Goal: Task Accomplishment & Management: Use online tool/utility

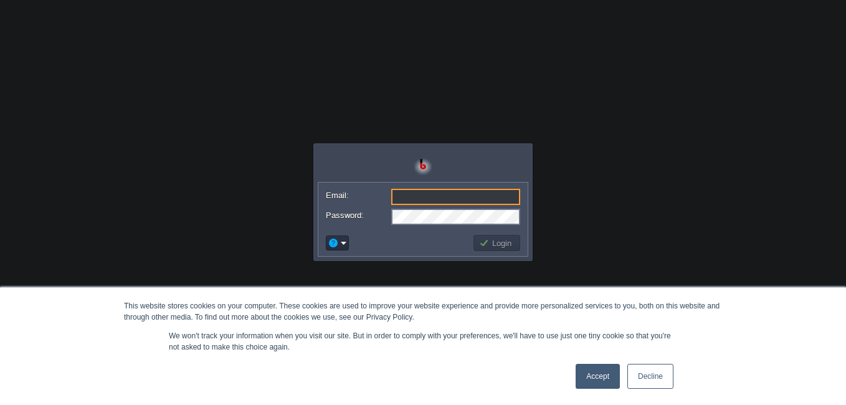
paste input "[EMAIL_ADDRESS][DOMAIN_NAME]"
type input "[EMAIL_ADDRESS][DOMAIN_NAME]"
click at [491, 239] on button "Login" at bounding box center [497, 242] width 36 height 11
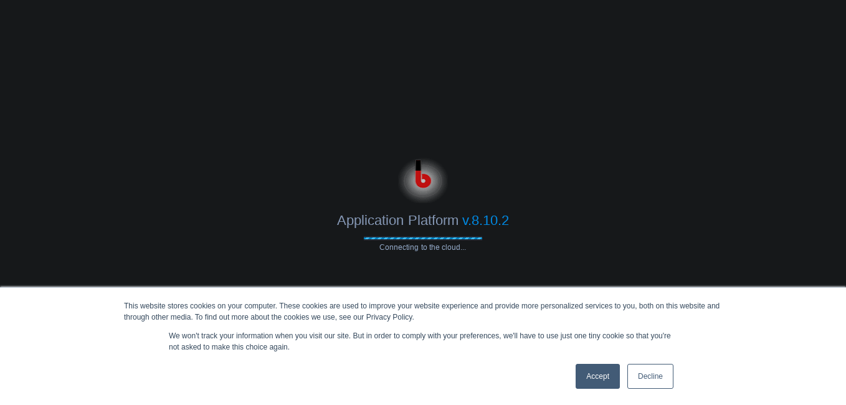
click at [586, 374] on link "Accept" at bounding box center [598, 376] width 44 height 25
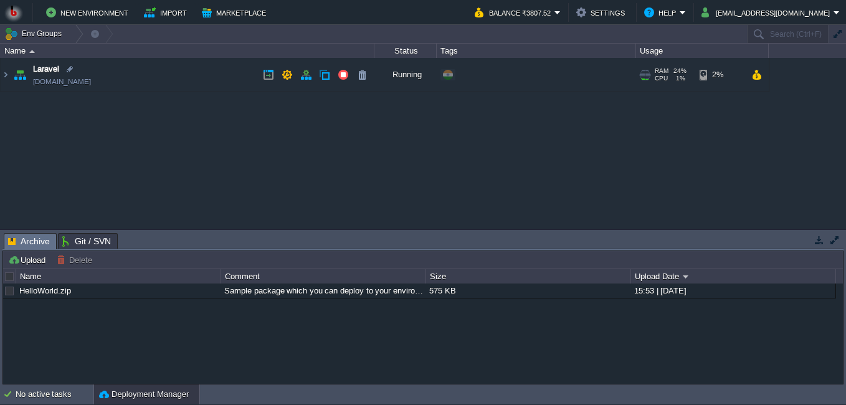
click at [11, 74] on img at bounding box center [19, 75] width 17 height 34
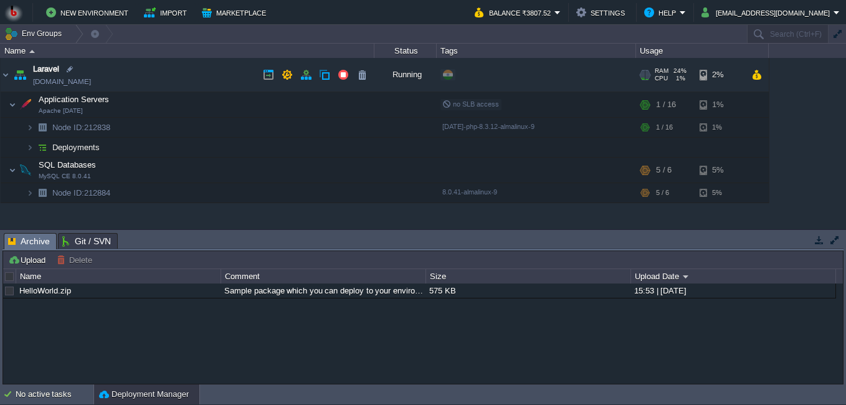
click at [49, 76] on link "[DOMAIN_NAME]" at bounding box center [62, 81] width 58 height 12
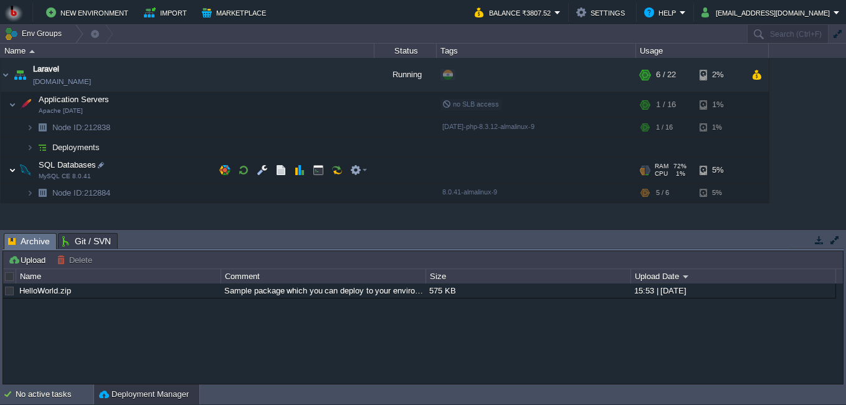
click at [13, 167] on img at bounding box center [12, 170] width 7 height 25
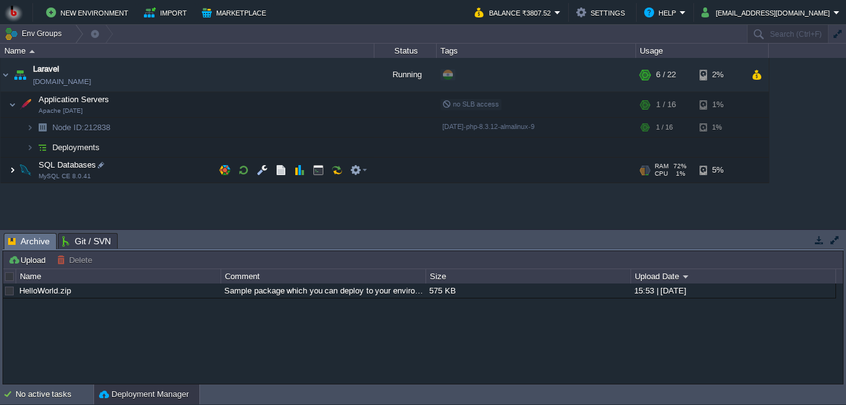
click at [13, 167] on img at bounding box center [12, 170] width 7 height 25
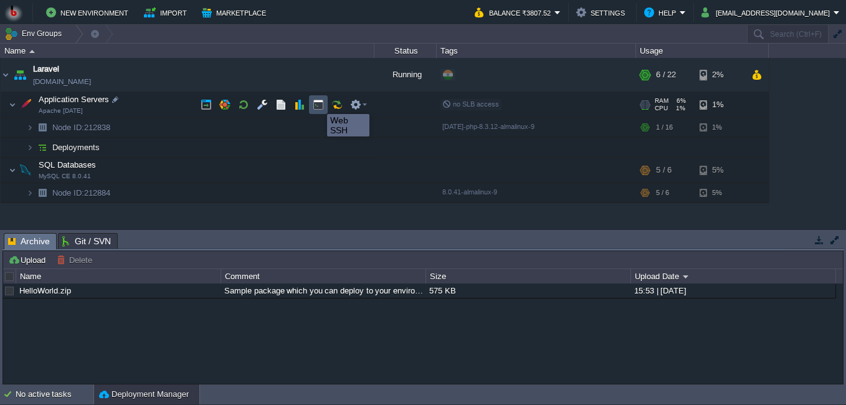
click at [318, 103] on button "button" at bounding box center [318, 104] width 11 height 11
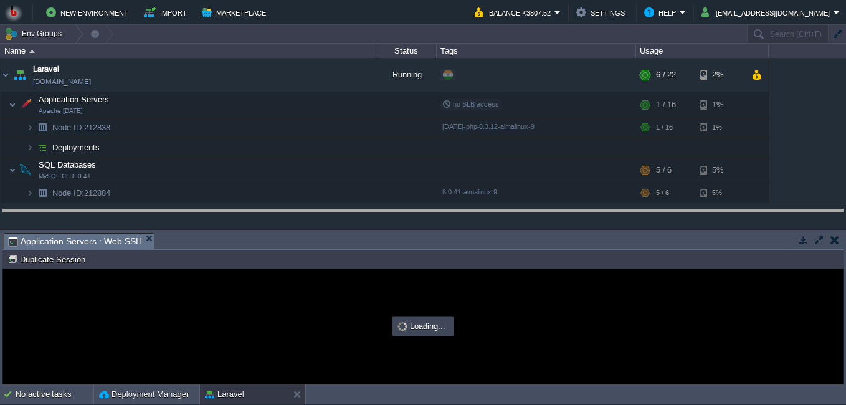
drag, startPoint x: 396, startPoint y: 249, endPoint x: 396, endPoint y: 213, distance: 36.2
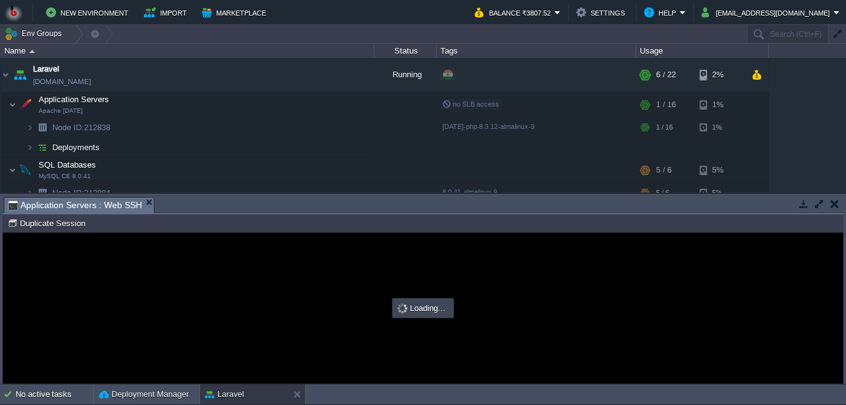
type input "#000000"
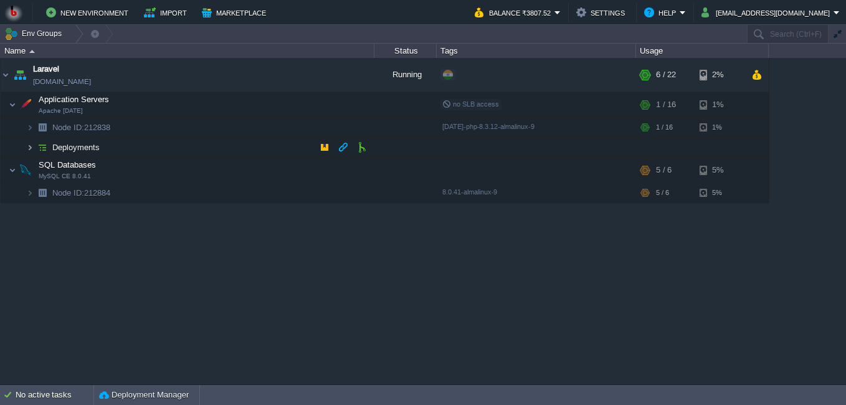
click at [31, 143] on img at bounding box center [29, 147] width 7 height 19
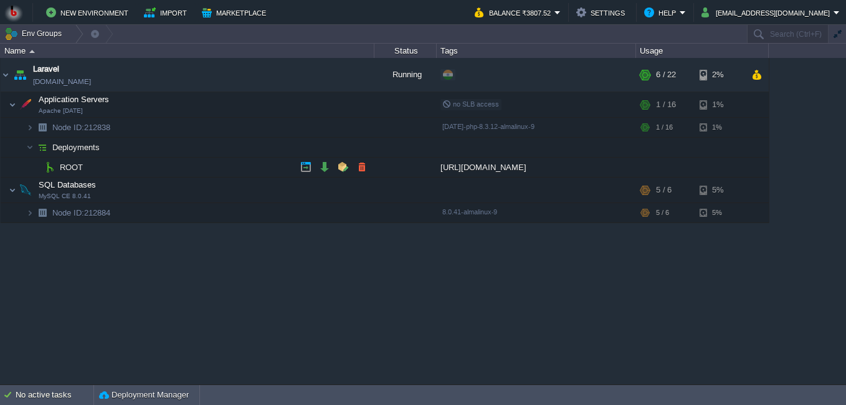
click at [70, 166] on span "ROOT" at bounding box center [72, 167] width 26 height 11
click at [113, 72] on td "Laravel [DOMAIN_NAME]" at bounding box center [188, 75] width 374 height 34
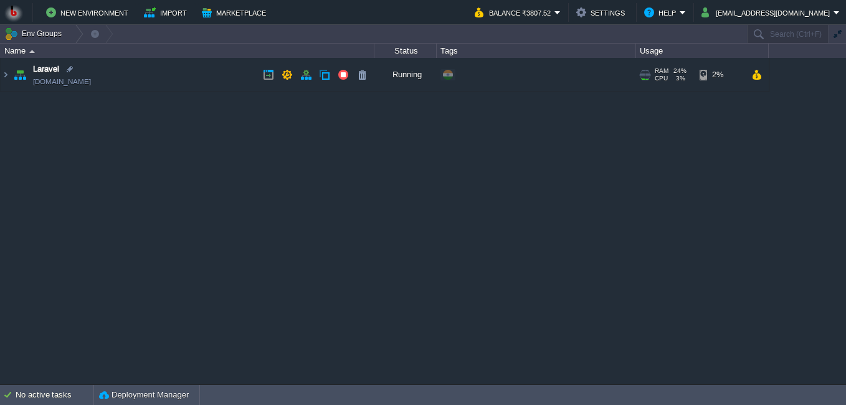
click at [113, 72] on td "Laravel [DOMAIN_NAME]" at bounding box center [188, 75] width 374 height 34
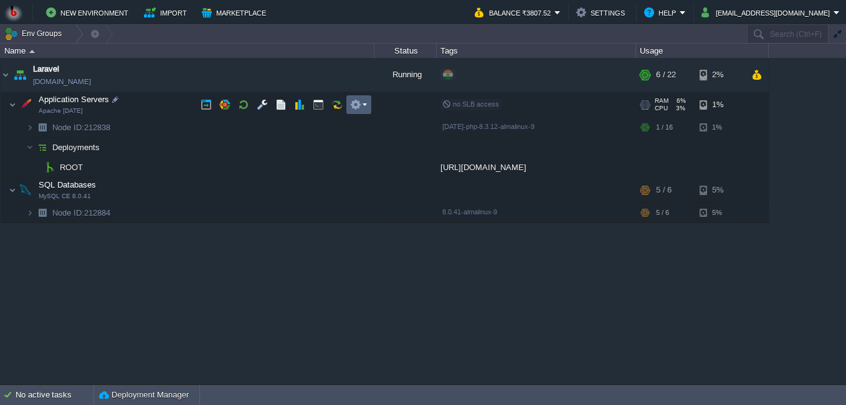
click at [367, 105] on td at bounding box center [359, 104] width 25 height 19
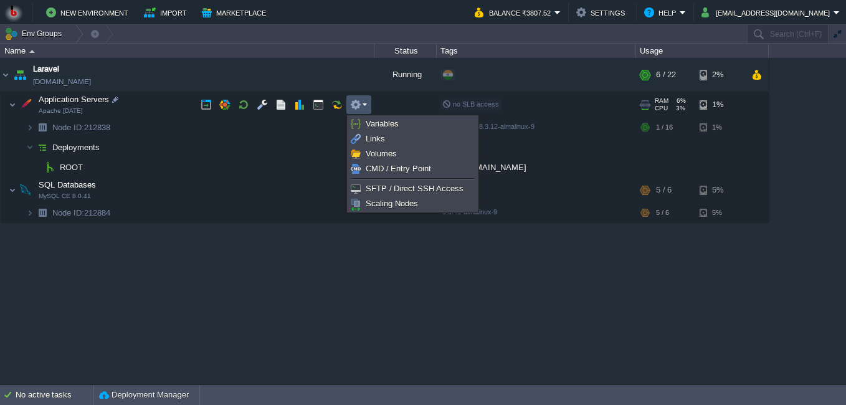
click at [212, 292] on div "Laravel [DOMAIN_NAME] Running + Add to Env Group RAM 24% CPU 3% 6 / 22 2% Appli…" at bounding box center [423, 221] width 846 height 326
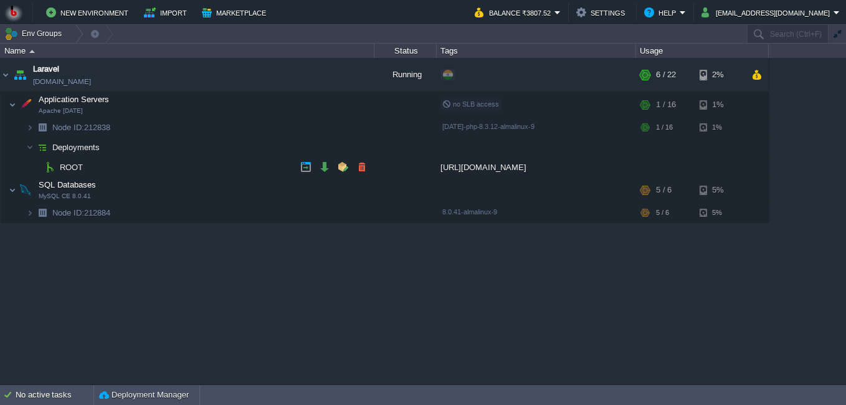
click at [69, 168] on span "ROOT" at bounding box center [72, 167] width 26 height 11
click at [2, 73] on img at bounding box center [6, 75] width 10 height 34
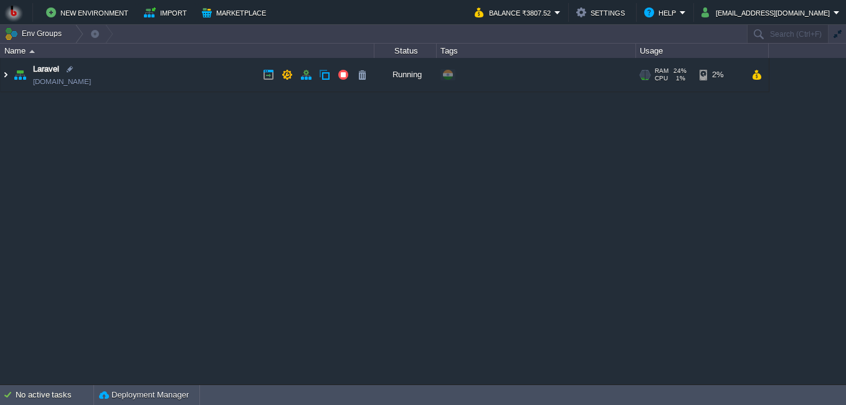
click at [8, 73] on img at bounding box center [6, 75] width 10 height 34
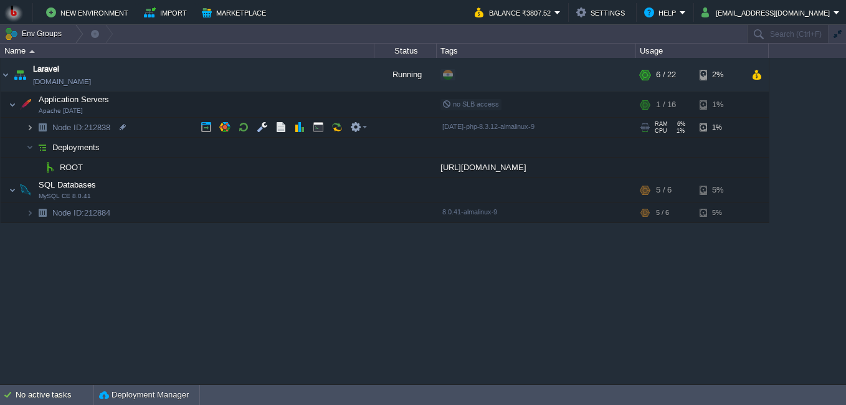
click at [31, 128] on img at bounding box center [29, 127] width 7 height 19
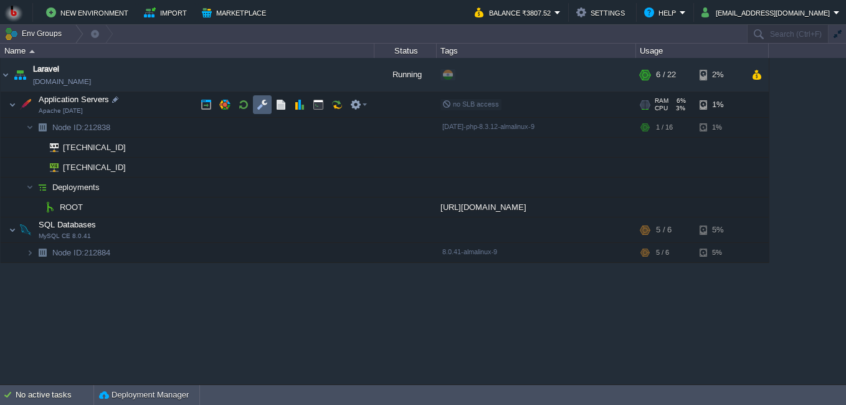
click at [253, 105] on td at bounding box center [262, 104] width 19 height 19
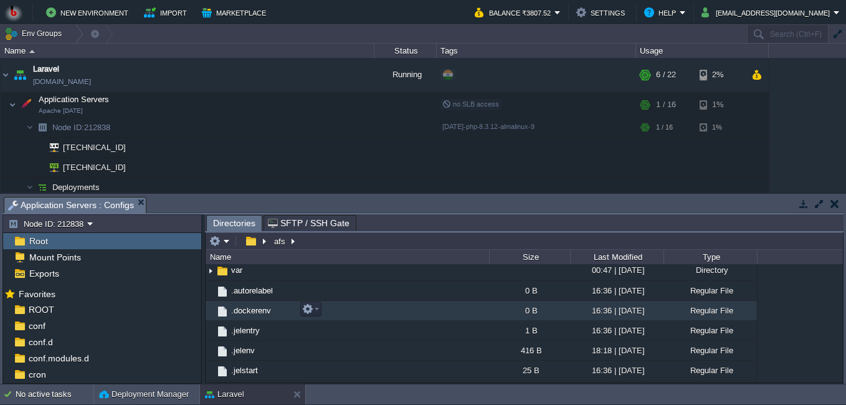
scroll to position [374, 0]
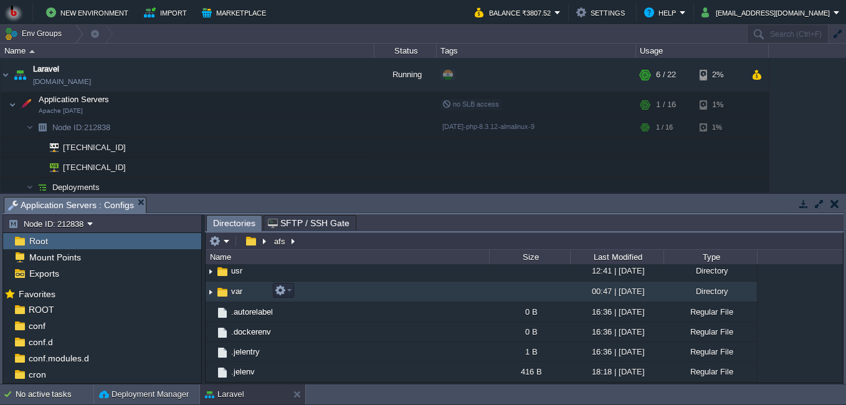
click at [211, 291] on img at bounding box center [211, 291] width 10 height 19
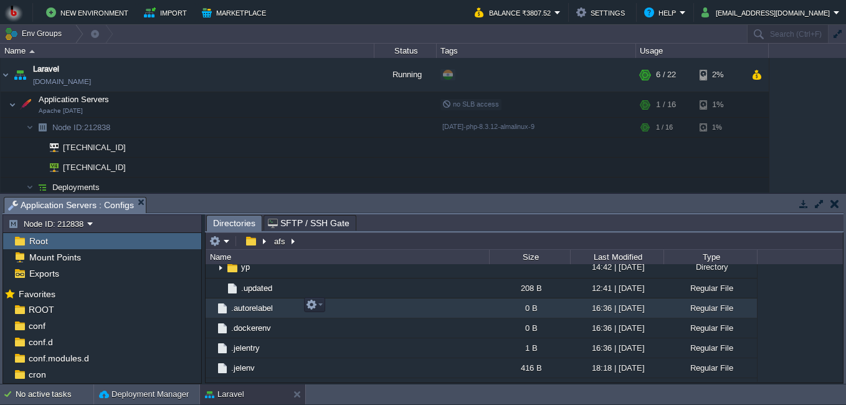
scroll to position [748, 0]
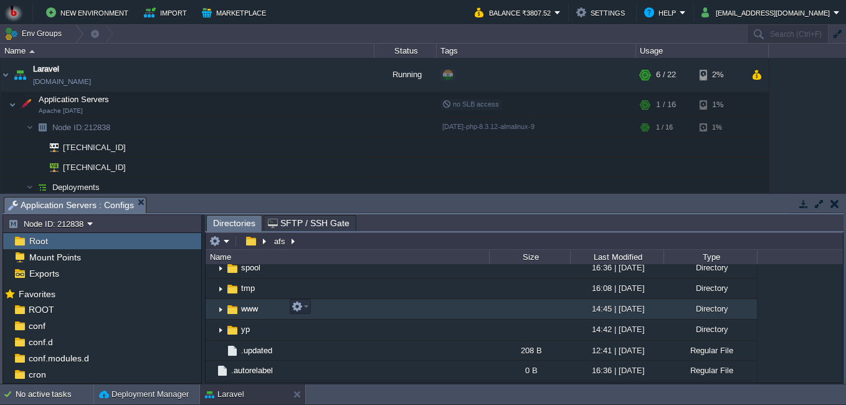
click at [219, 307] on img at bounding box center [221, 309] width 10 height 19
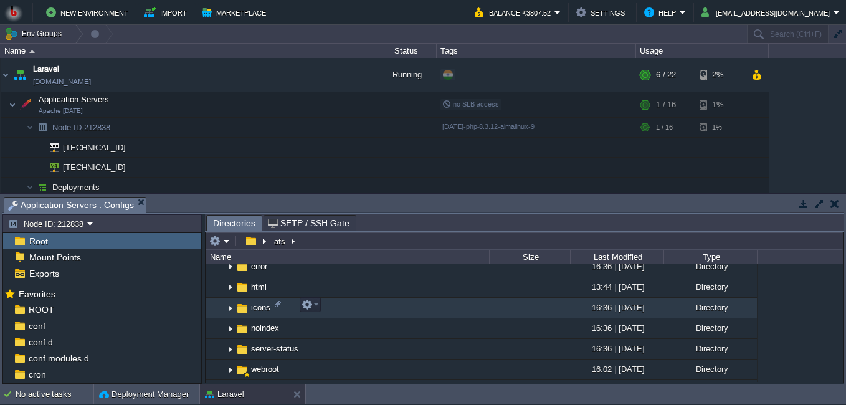
scroll to position [873, 0]
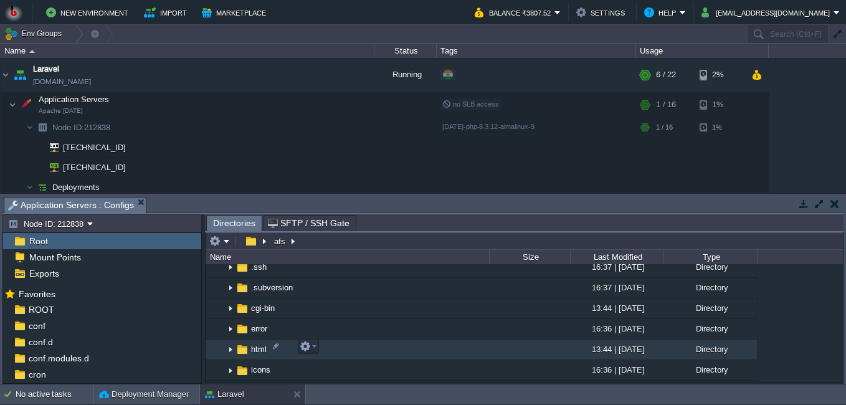
click at [256, 348] on span "html" at bounding box center [258, 349] width 19 height 11
click at [256, 347] on span "html" at bounding box center [258, 349] width 19 height 11
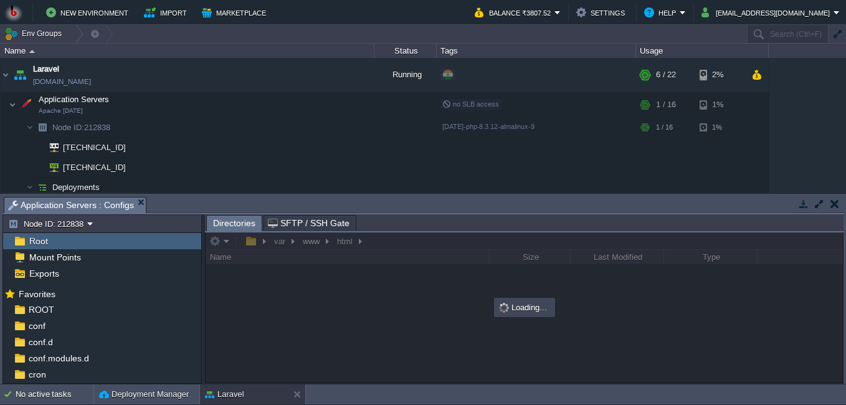
scroll to position [0, 0]
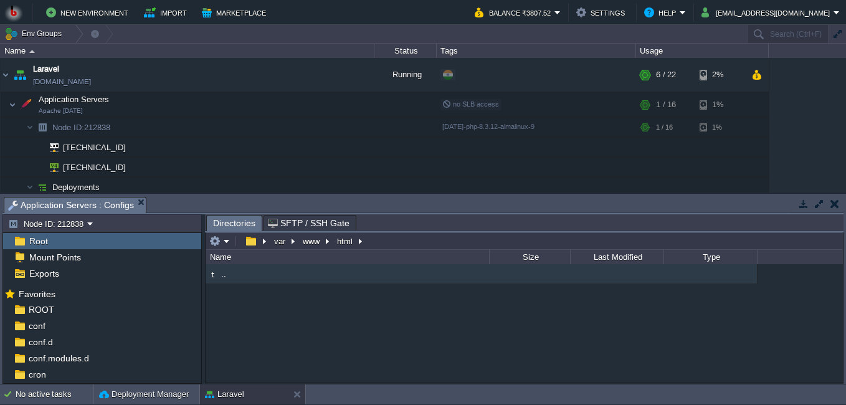
click at [226, 274] on span ".." at bounding box center [223, 274] width 9 height 11
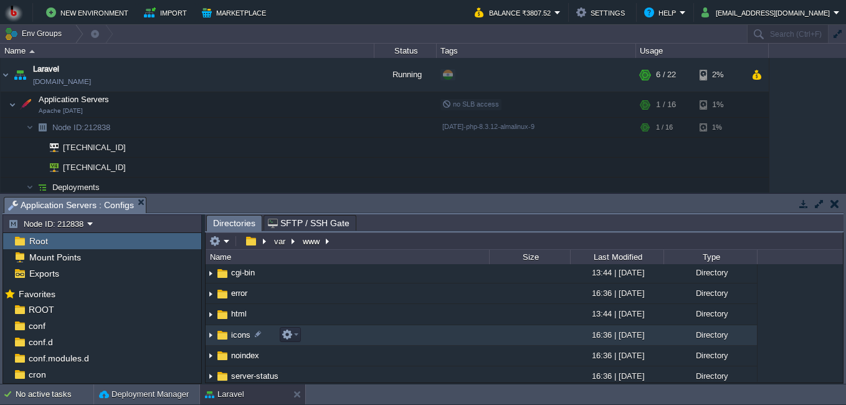
scroll to position [125, 0]
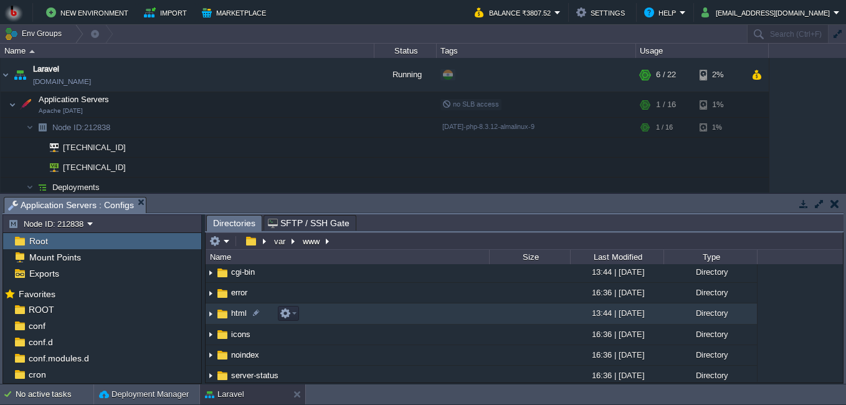
click at [210, 314] on img at bounding box center [211, 314] width 10 height 19
click at [209, 314] on img at bounding box center [211, 314] width 10 height 19
click at [210, 315] on img at bounding box center [211, 314] width 10 height 19
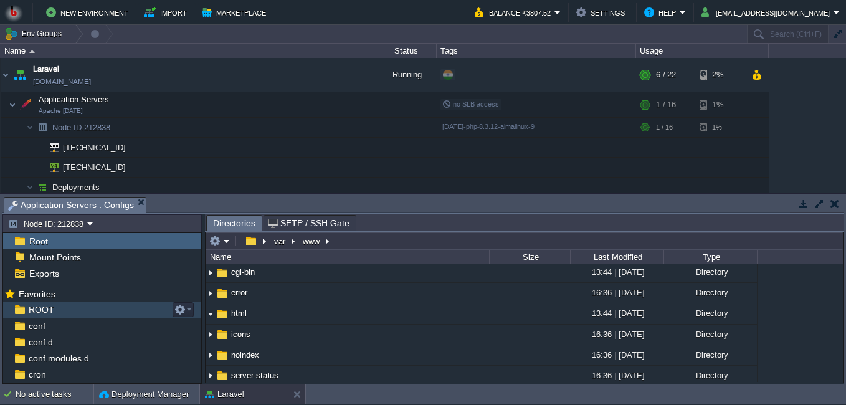
click at [45, 310] on span "ROOT" at bounding box center [41, 309] width 30 height 11
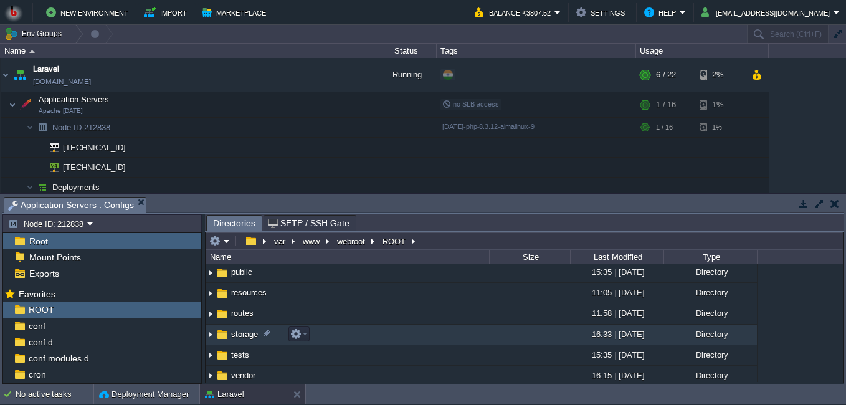
scroll to position [187, 0]
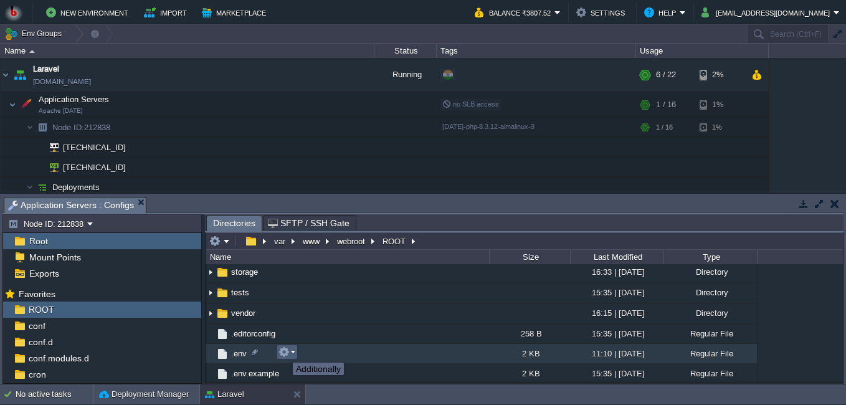
click at [289, 352] on button "button" at bounding box center [284, 352] width 11 height 11
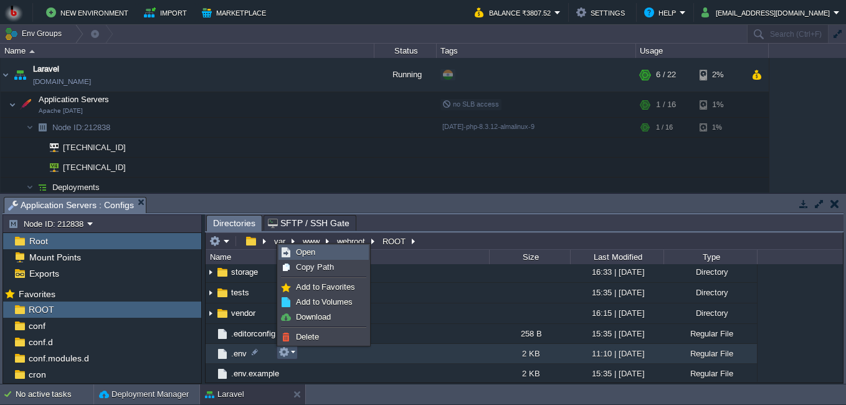
click at [311, 254] on span "Open" at bounding box center [305, 251] width 19 height 9
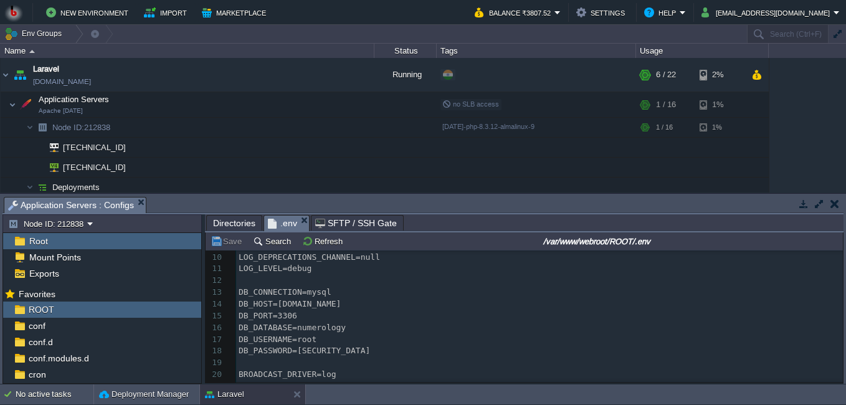
scroll to position [125, 0]
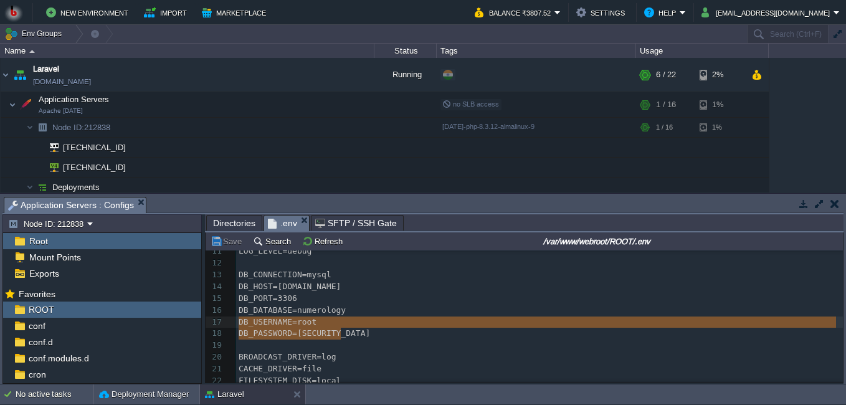
type textarea "DB_DATABASE=numerology DB_USERNAME=root DB_PASSWORD=[SECURITY_DATA]"
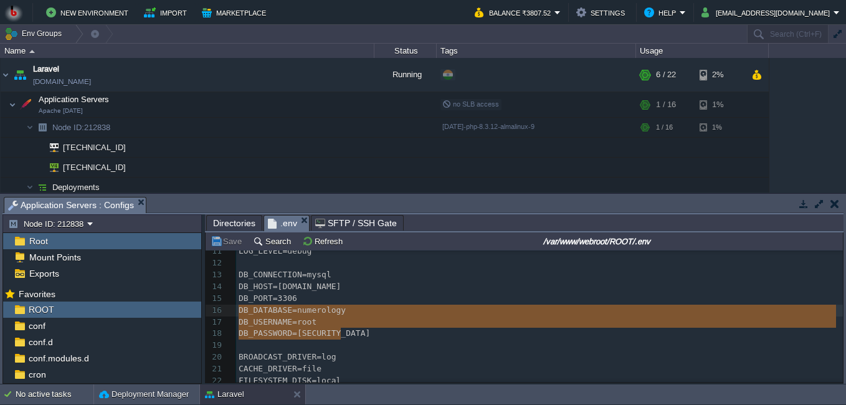
drag, startPoint x: 346, startPoint y: 333, endPoint x: 234, endPoint y: 317, distance: 113.3
